Goal: Transaction & Acquisition: Purchase product/service

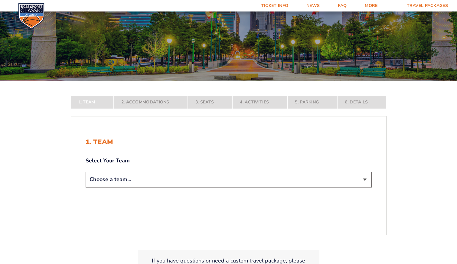
scroll to position [60, 0]
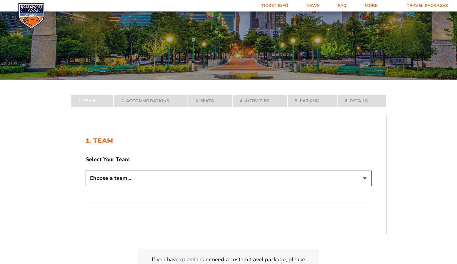
click at [366, 179] on select "Choose a team... [US_STATE] Wildcats [US_STATE] State Buckeyes [US_STATE] Tar H…" at bounding box center [229, 178] width 286 height 15
select select "12956"
click at [86, 186] on select "Choose a team... [US_STATE] Wildcats [US_STATE] State Buckeyes [US_STATE] Tar H…" at bounding box center [229, 178] width 286 height 15
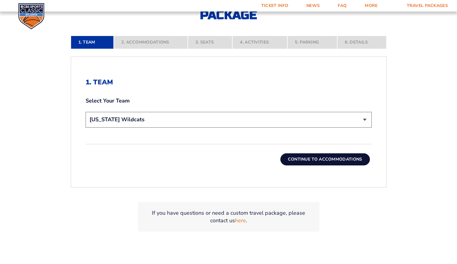
scroll to position [162, 0]
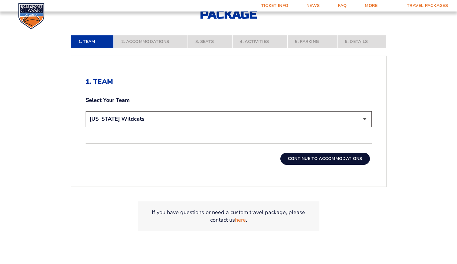
click at [312, 160] on button "Continue To Accommodations" at bounding box center [326, 159] width 90 height 12
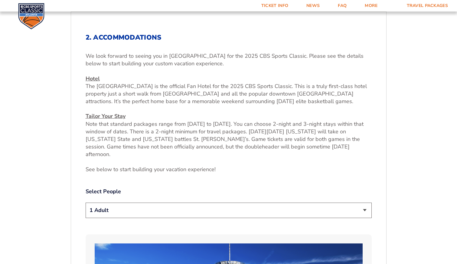
scroll to position [211, 0]
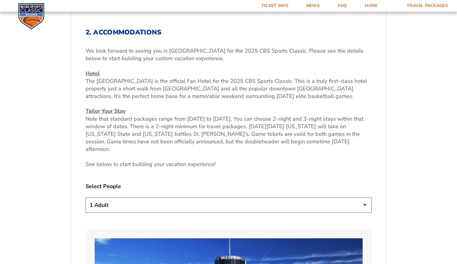
click at [365, 198] on select "1 Adult 2 Adults 3 Adults 4 Adults 2 Adults + 1 Child 2 Adults + 2 Children 2 A…" at bounding box center [229, 205] width 286 height 15
select select "3 Adults"
click at [86, 198] on select "1 Adult 2 Adults 3 Adults 4 Adults 2 Adults + 1 Child 2 Adults + 2 Children 2 A…" at bounding box center [229, 205] width 286 height 15
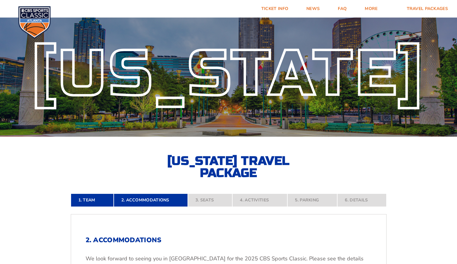
scroll to position [0, 0]
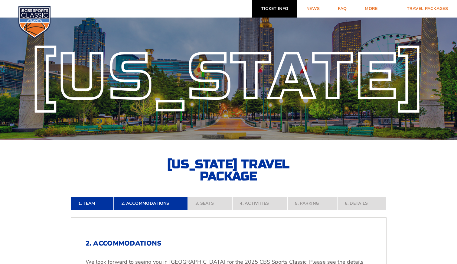
click at [280, 8] on link "Ticket Info" at bounding box center [274, 9] width 45 height 18
